Goal: Task Accomplishment & Management: Use online tool/utility

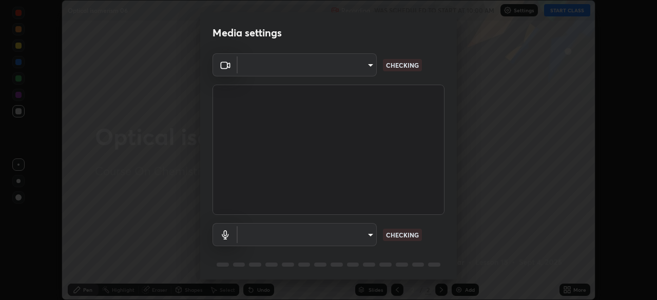
scroll to position [36, 0]
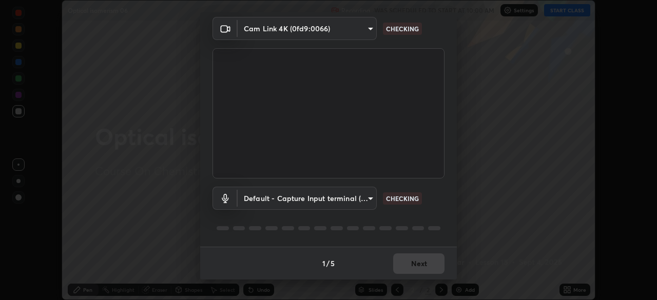
type input "648abb19764dab56075ae6cd3c13843a59c6a2446ad08d27c5b482b977c15b1c"
click at [306, 199] on body "Erase all Optical isomerism 06 Recording WAS SCHEDULED TO START AT 10:00 AM Set…" at bounding box center [328, 150] width 657 height 300
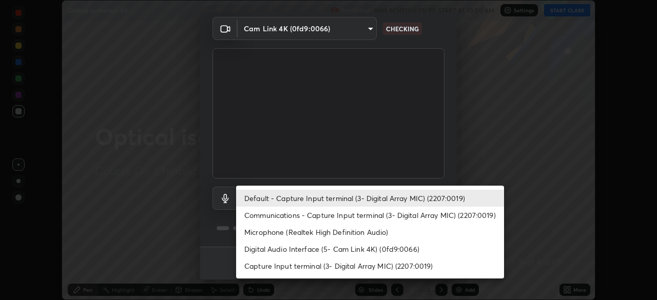
click at [284, 215] on li "Communications - Capture Input terminal (3- Digital Array MIC) (2207:0019)" at bounding box center [370, 215] width 268 height 17
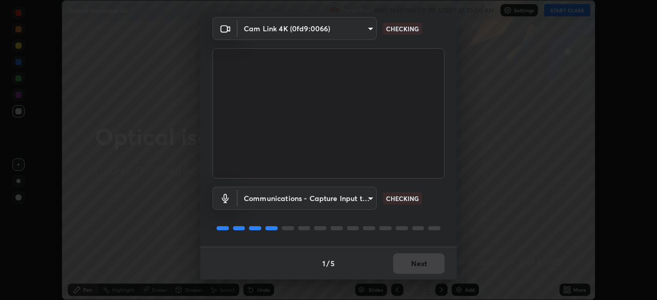
click at [285, 200] on body "Erase all Optical isomerism 06 Recording WAS SCHEDULED TO START AT 10:00 AM Set…" at bounding box center [328, 150] width 657 height 300
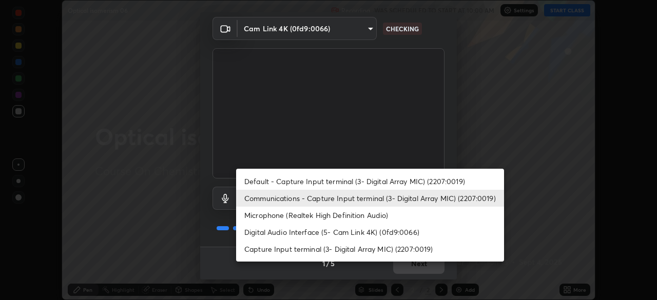
click at [275, 181] on li "Default - Capture Input terminal (3- Digital Array MIC) (2207:0019)" at bounding box center [370, 181] width 268 height 17
type input "default"
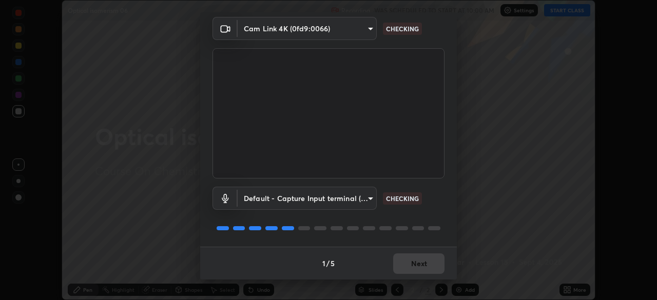
click at [410, 261] on div "1 / 5 Next" at bounding box center [328, 263] width 257 height 33
click at [409, 272] on div "1 / 5 Next" at bounding box center [328, 263] width 257 height 33
click at [411, 269] on div "1 / 5 Next" at bounding box center [328, 263] width 257 height 33
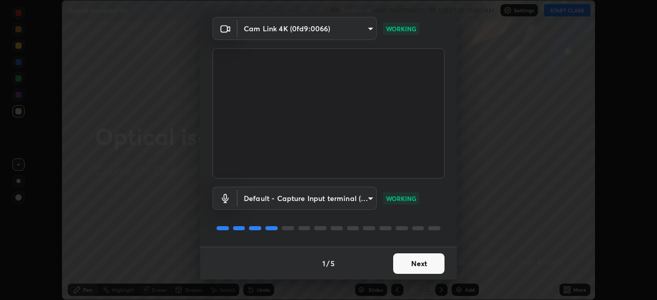
click at [418, 262] on button "Next" at bounding box center [418, 264] width 51 height 21
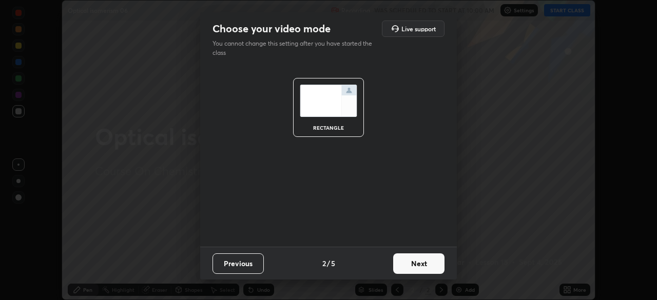
click at [430, 263] on button "Next" at bounding box center [418, 264] width 51 height 21
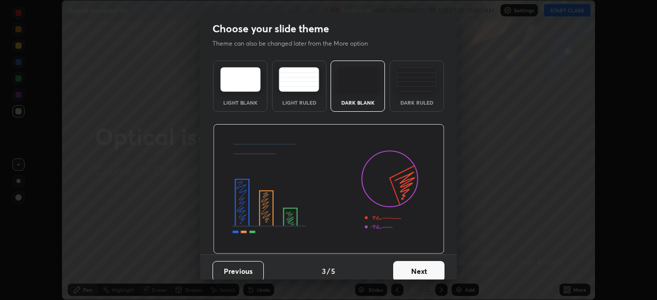
click at [436, 268] on button "Next" at bounding box center [418, 271] width 51 height 21
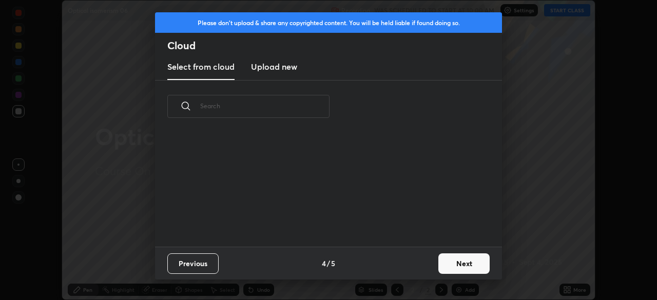
click at [450, 260] on button "Next" at bounding box center [463, 264] width 51 height 21
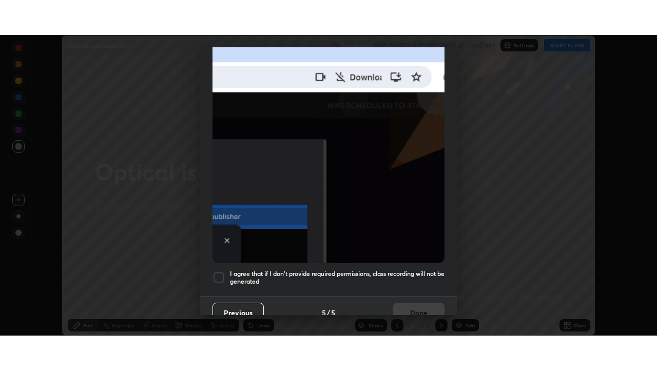
scroll to position [246, 0]
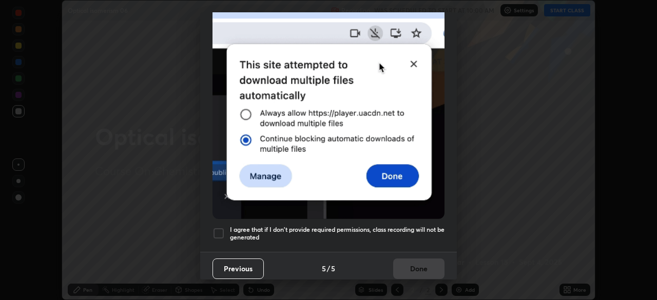
click at [223, 228] on div at bounding box center [219, 233] width 12 height 12
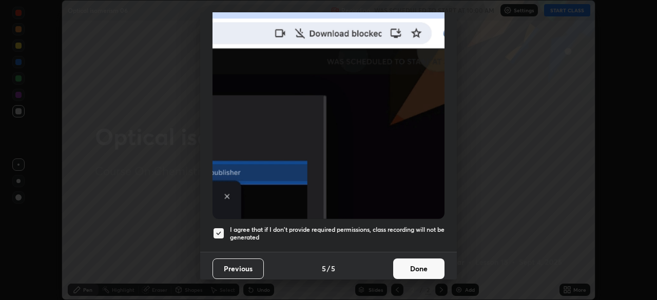
click at [420, 260] on button "Done" at bounding box center [418, 269] width 51 height 21
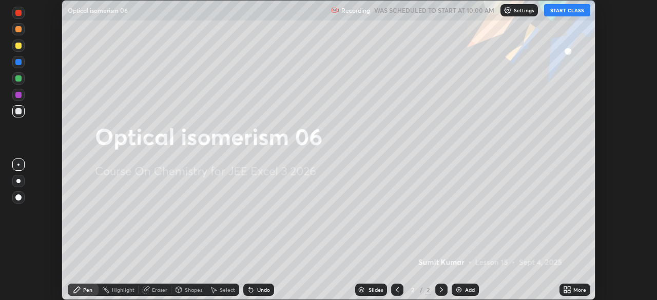
click at [461, 289] on img at bounding box center [459, 290] width 8 height 8
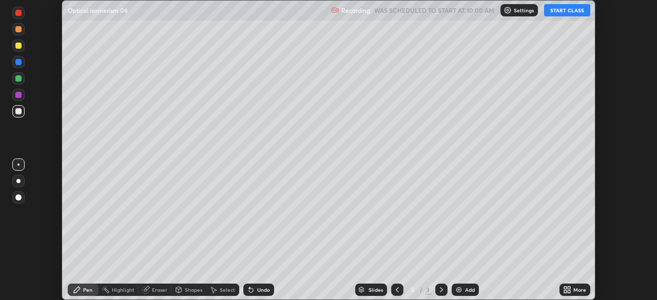
click at [564, 12] on button "START CLASS" at bounding box center [567, 10] width 46 height 12
click at [567, 291] on icon at bounding box center [567, 290] width 8 height 8
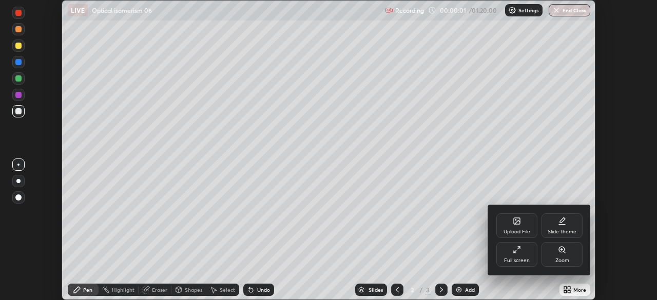
click at [511, 247] on div "Full screen" at bounding box center [516, 254] width 41 height 25
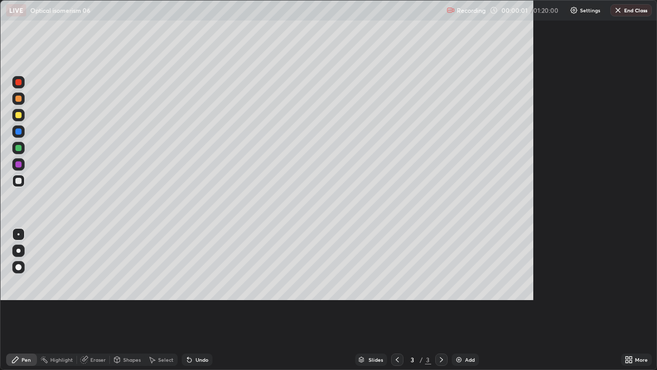
scroll to position [370, 657]
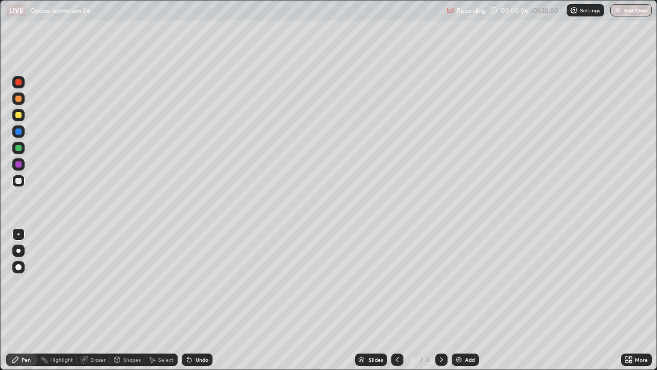
click at [18, 98] on div at bounding box center [18, 98] width 6 height 6
click at [13, 115] on div at bounding box center [18, 115] width 12 height 12
click at [462, 300] on img at bounding box center [459, 359] width 8 height 8
click at [20, 83] on div at bounding box center [18, 82] width 6 height 6
click at [13, 117] on div at bounding box center [18, 115] width 12 height 12
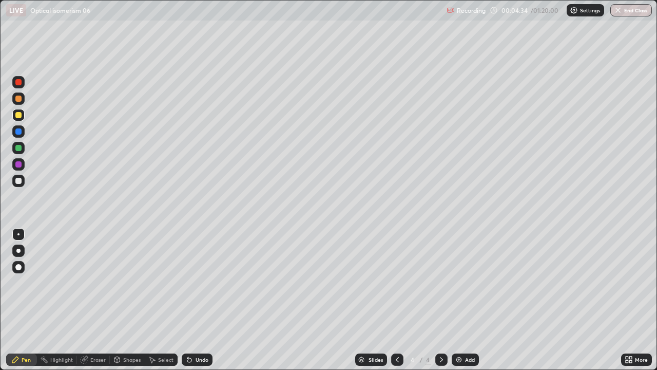
click at [18, 99] on div at bounding box center [18, 98] width 6 height 6
click at [17, 148] on div at bounding box center [18, 148] width 6 height 6
click at [13, 118] on div at bounding box center [18, 115] width 12 height 12
click at [457, 300] on img at bounding box center [459, 359] width 8 height 8
click at [14, 83] on div at bounding box center [18, 82] width 12 height 12
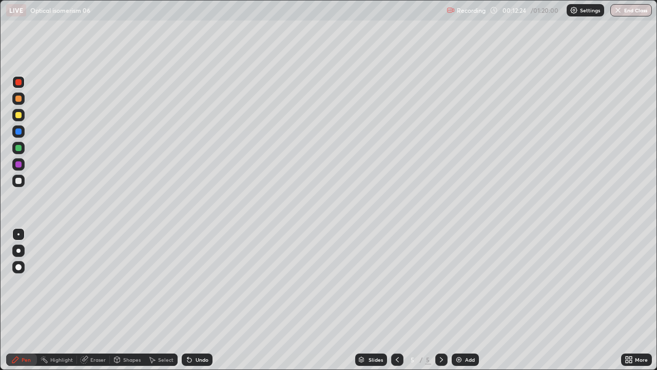
click at [13, 150] on div at bounding box center [18, 148] width 12 height 12
click at [465, 300] on div "Add" at bounding box center [470, 359] width 10 height 5
click at [13, 87] on div at bounding box center [18, 82] width 12 height 16
click at [187, 300] on icon at bounding box center [189, 360] width 4 height 4
click at [186, 300] on icon at bounding box center [189, 359] width 8 height 8
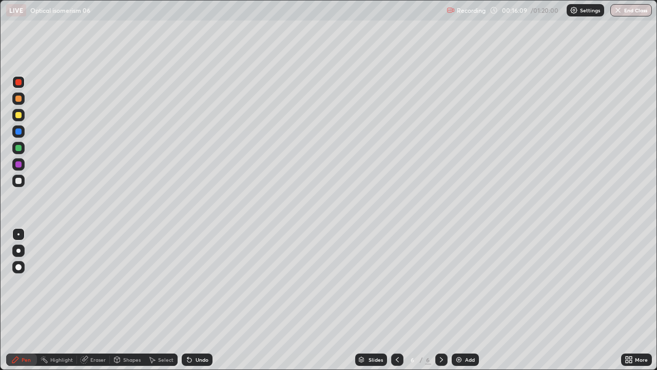
click at [17, 148] on div at bounding box center [18, 148] width 6 height 6
click at [13, 104] on div at bounding box center [18, 98] width 12 height 16
click at [455, 300] on img at bounding box center [459, 359] width 8 height 8
click at [14, 85] on div at bounding box center [18, 82] width 12 height 12
click at [14, 117] on div at bounding box center [18, 115] width 12 height 12
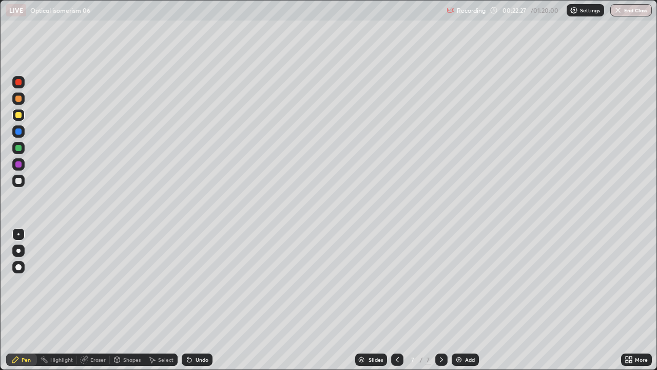
click at [190, 300] on icon at bounding box center [189, 360] width 4 height 4
click at [189, 300] on icon at bounding box center [189, 359] width 8 height 8
click at [187, 300] on icon at bounding box center [189, 360] width 4 height 4
click at [187, 300] on icon at bounding box center [187, 357] width 1 height 1
click at [15, 132] on div at bounding box center [18, 131] width 12 height 12
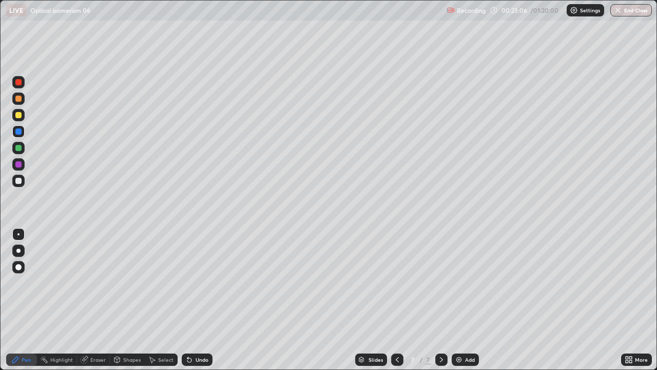
click at [18, 151] on div at bounding box center [18, 148] width 12 height 12
click at [93, 300] on div "Eraser" at bounding box center [97, 359] width 15 height 5
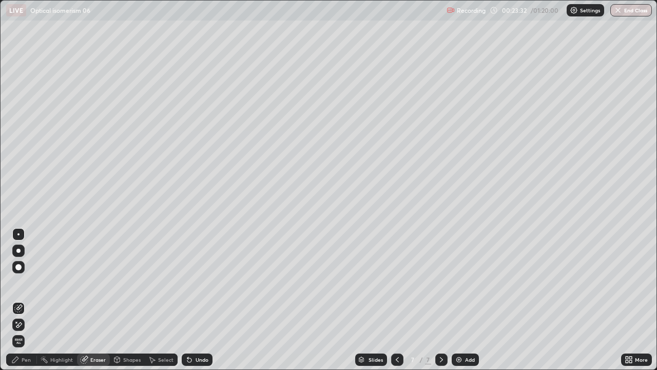
click at [21, 300] on div "Pen" at bounding box center [21, 359] width 31 height 12
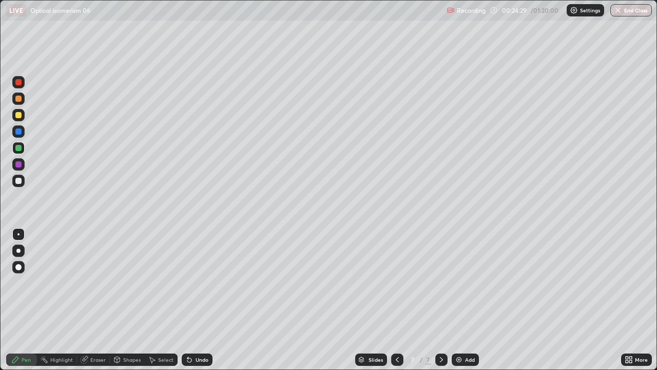
click at [196, 300] on div "Undo" at bounding box center [202, 359] width 13 height 5
click at [14, 79] on div at bounding box center [18, 82] width 12 height 12
click at [196, 300] on div "Undo" at bounding box center [202, 359] width 13 height 5
click at [199, 300] on div "Undo" at bounding box center [202, 359] width 13 height 5
click at [21, 181] on div at bounding box center [18, 181] width 6 height 6
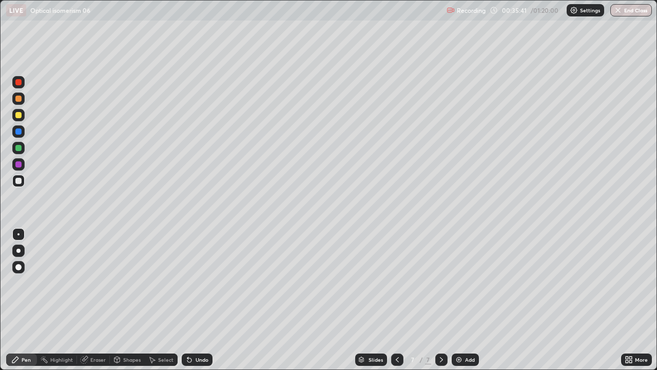
click at [458, 300] on img at bounding box center [459, 359] width 8 height 8
click at [14, 116] on div at bounding box center [18, 115] width 12 height 12
click at [13, 88] on div at bounding box center [18, 82] width 12 height 16
click at [12, 164] on div at bounding box center [18, 164] width 12 height 12
click at [458, 300] on img at bounding box center [459, 359] width 8 height 8
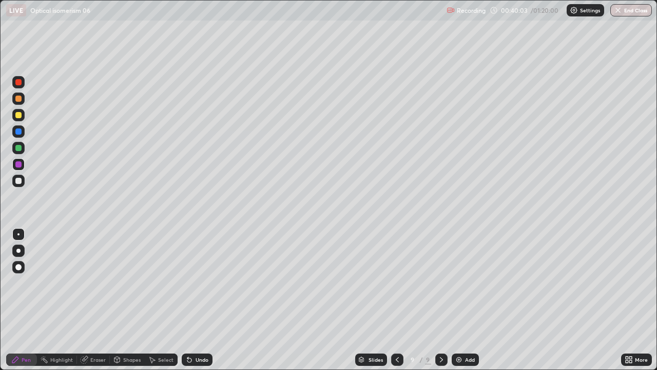
click at [17, 82] on div at bounding box center [18, 82] width 6 height 6
click at [13, 83] on div at bounding box center [18, 82] width 12 height 12
click at [13, 113] on div at bounding box center [18, 115] width 12 height 12
click at [20, 149] on div at bounding box center [18, 148] width 6 height 6
click at [17, 165] on div at bounding box center [18, 164] width 6 height 6
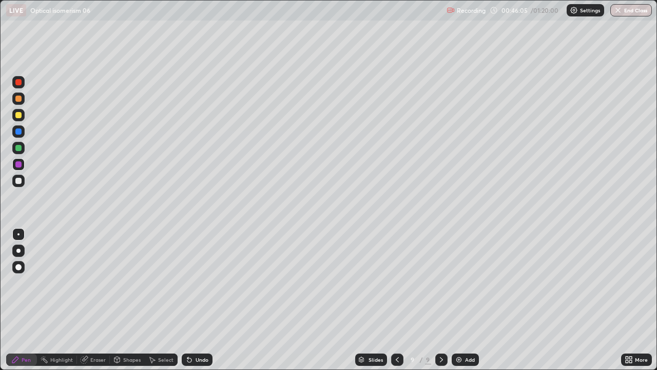
click at [21, 86] on div at bounding box center [18, 82] width 12 height 12
click at [457, 300] on img at bounding box center [459, 359] width 8 height 8
click at [15, 117] on div at bounding box center [18, 115] width 12 height 12
click at [203, 300] on div "Undo" at bounding box center [202, 359] width 13 height 5
click at [17, 148] on div at bounding box center [18, 148] width 6 height 6
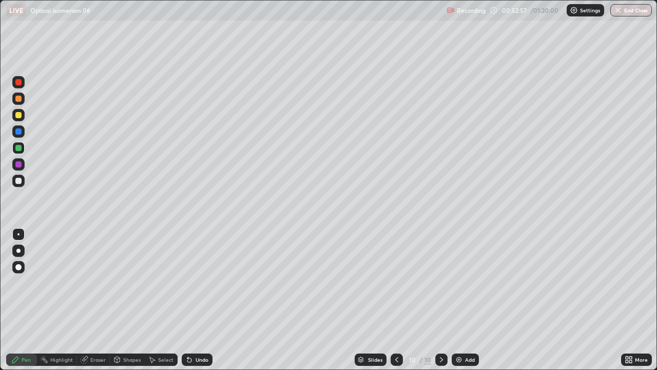
click at [458, 300] on img at bounding box center [459, 359] width 8 height 8
click at [17, 83] on div at bounding box center [18, 82] width 6 height 6
click at [17, 115] on div at bounding box center [18, 115] width 6 height 6
click at [15, 146] on div at bounding box center [18, 148] width 6 height 6
click at [14, 117] on div at bounding box center [18, 115] width 12 height 12
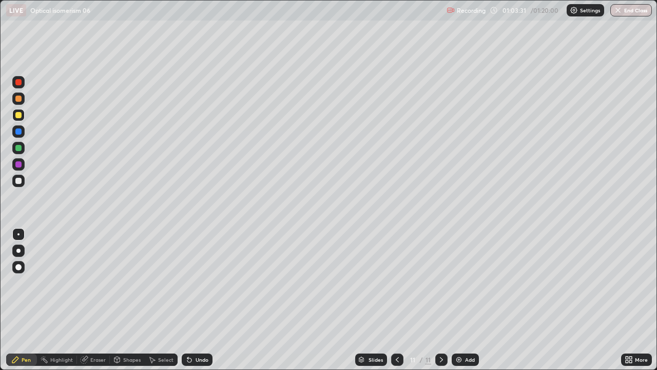
click at [462, 300] on img at bounding box center [459, 359] width 8 height 8
click at [16, 148] on div at bounding box center [18, 148] width 6 height 6
click at [14, 85] on div at bounding box center [18, 82] width 12 height 12
click at [20, 116] on div at bounding box center [18, 115] width 6 height 6
click at [16, 150] on div at bounding box center [18, 148] width 6 height 6
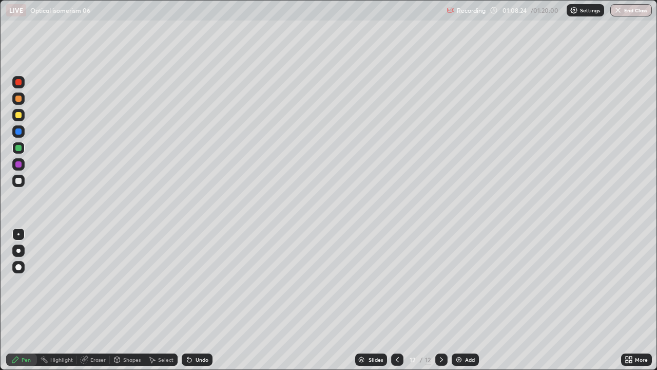
click at [13, 85] on div at bounding box center [18, 82] width 12 height 12
click at [13, 114] on div at bounding box center [18, 115] width 12 height 12
click at [14, 98] on div at bounding box center [18, 98] width 12 height 12
click at [396, 300] on icon at bounding box center [397, 359] width 8 height 8
click at [441, 300] on icon at bounding box center [441, 359] width 3 height 5
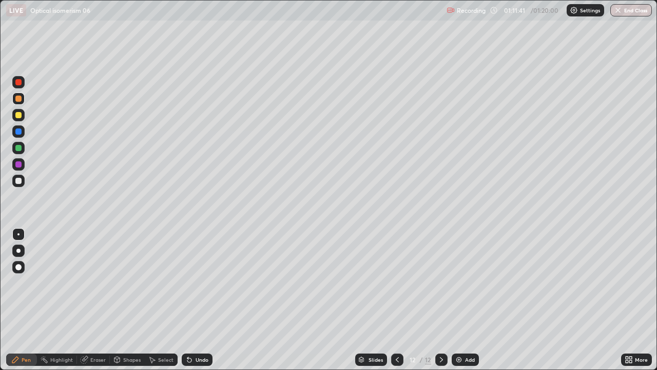
click at [459, 300] on img at bounding box center [459, 359] width 8 height 8
click at [620, 12] on img "button" at bounding box center [619, 10] width 8 height 8
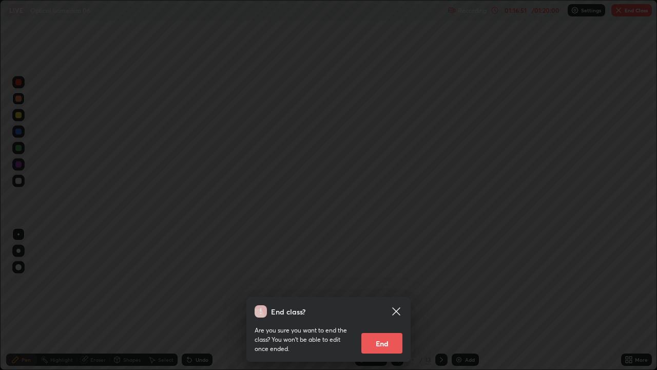
click at [386, 300] on button "End" at bounding box center [381, 343] width 41 height 21
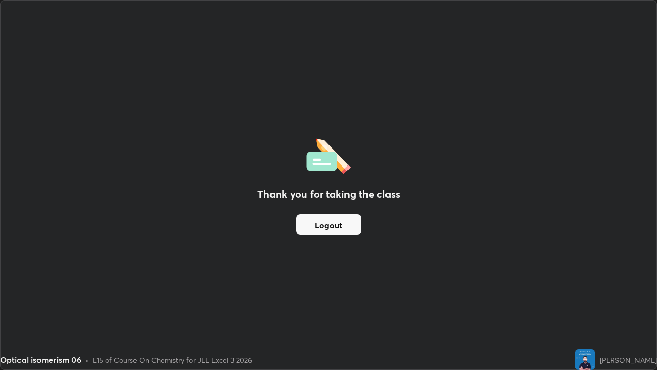
click at [324, 221] on button "Logout" at bounding box center [328, 224] width 65 height 21
